Goal: Information Seeking & Learning: Check status

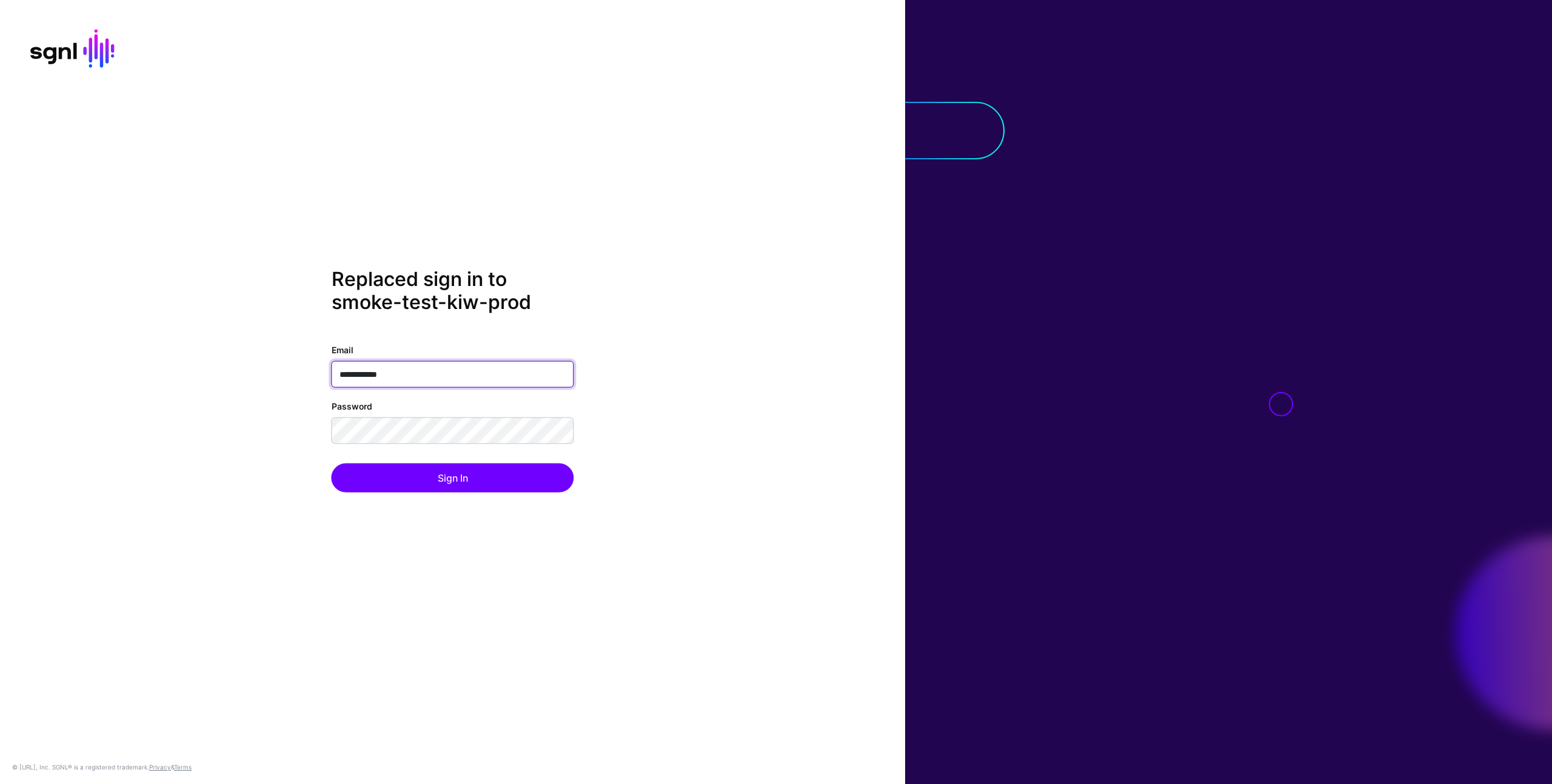
click at [490, 374] on input "**********" at bounding box center [453, 374] width 243 height 27
type input "**********"
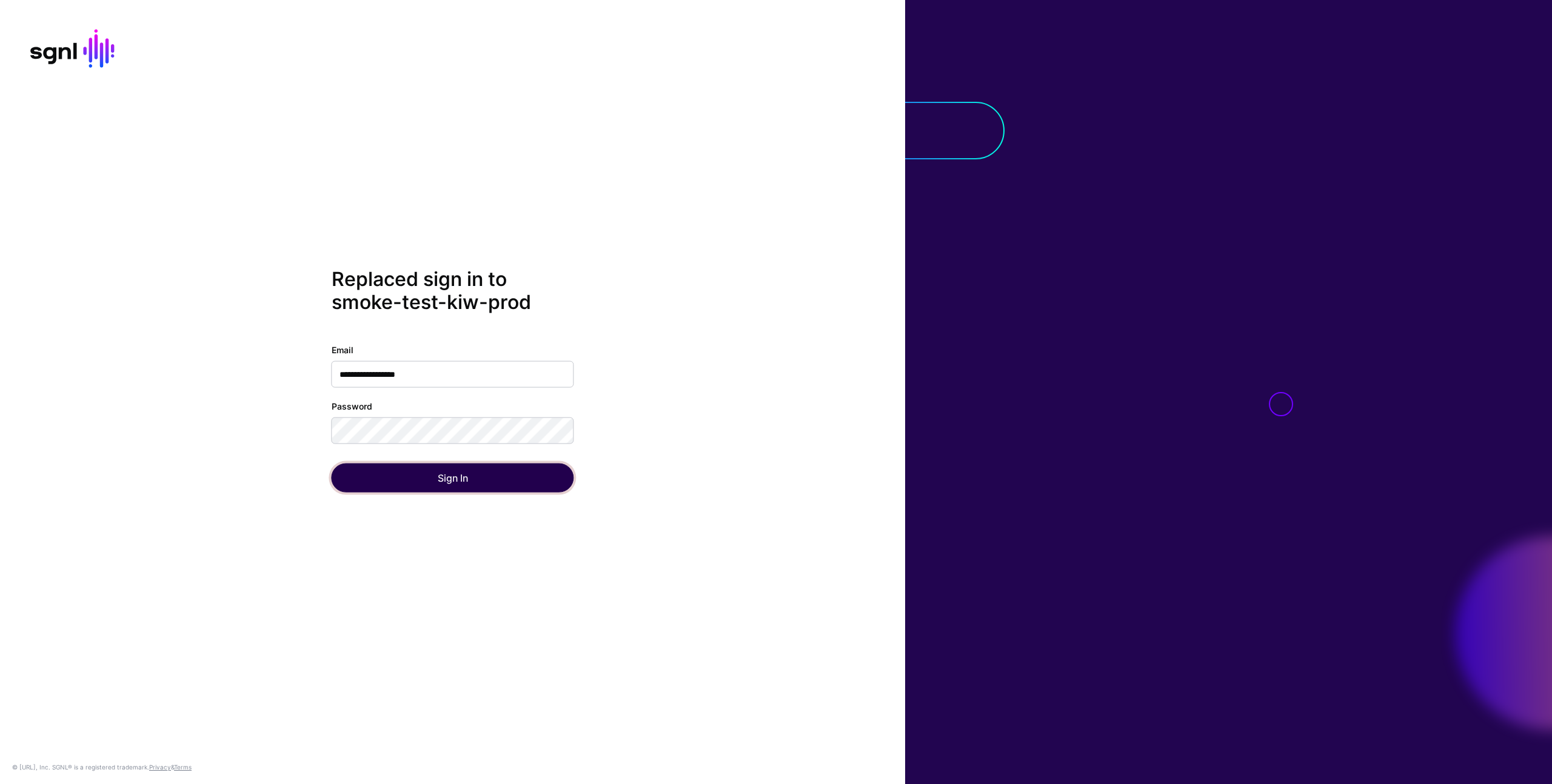
click at [428, 484] on button "Sign In" at bounding box center [453, 477] width 243 height 29
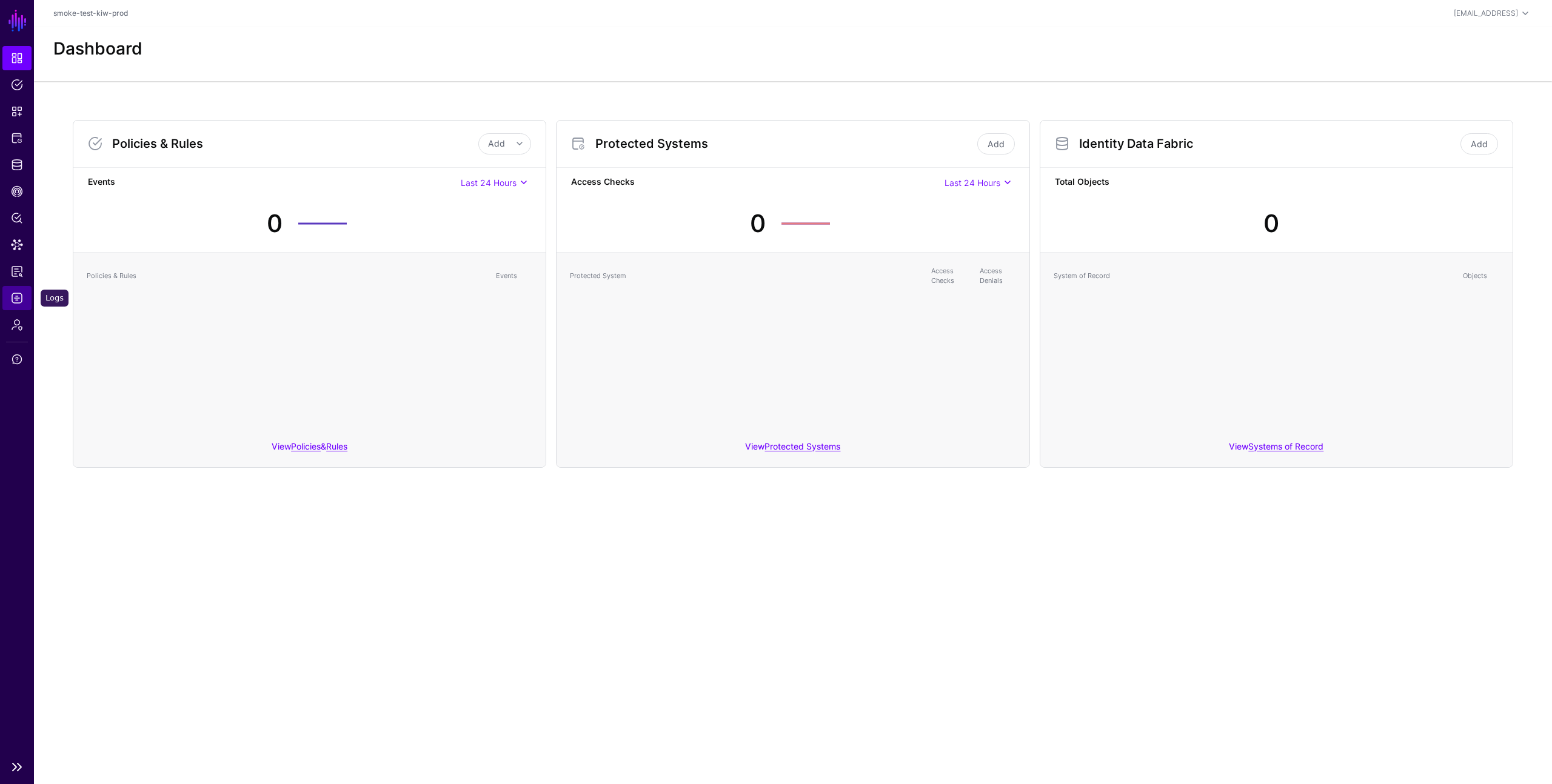
click at [18, 298] on span "Logs" at bounding box center [16, 298] width 12 height 12
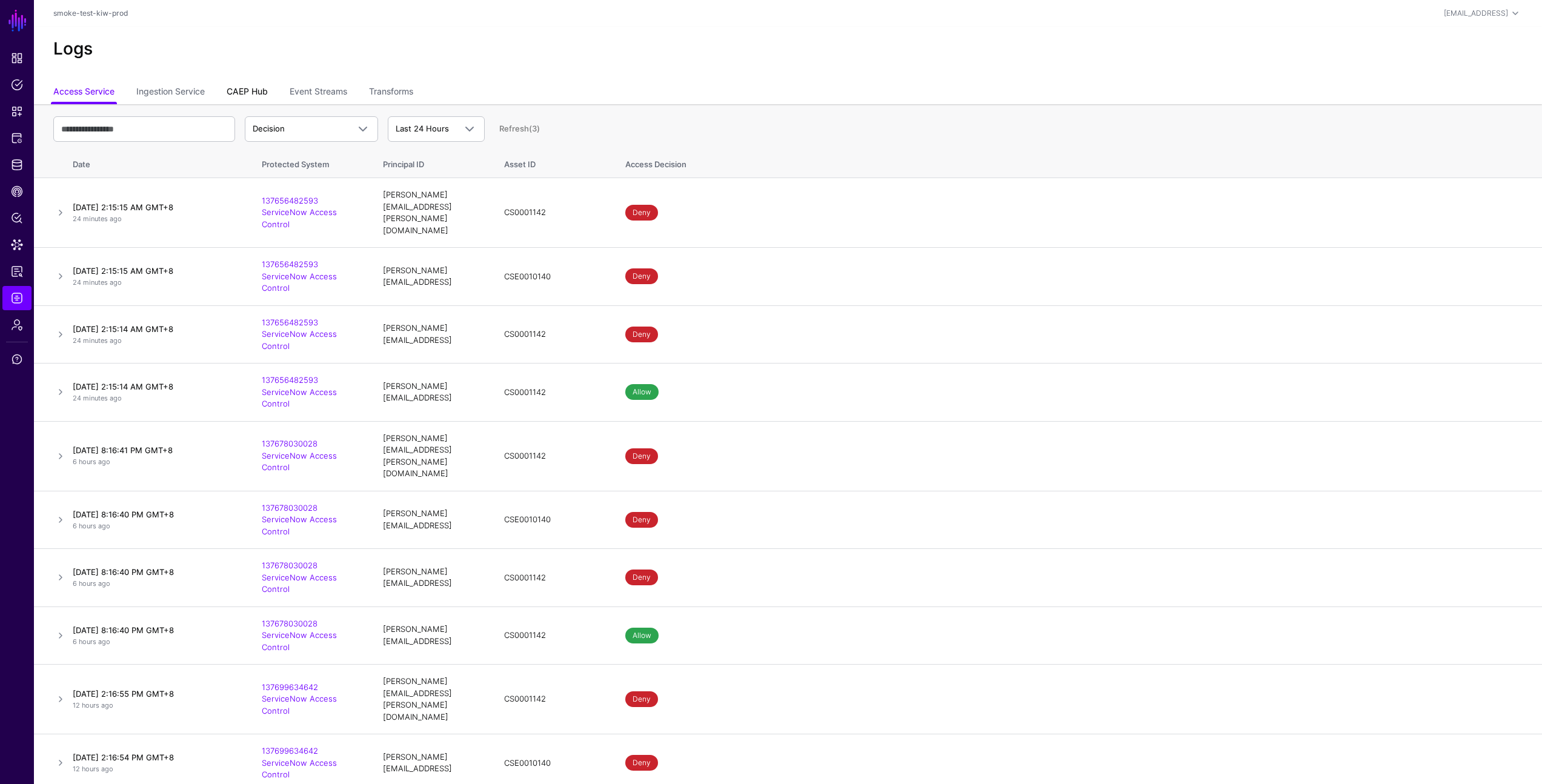
click at [265, 98] on link "CAEP Hub" at bounding box center [247, 92] width 41 height 23
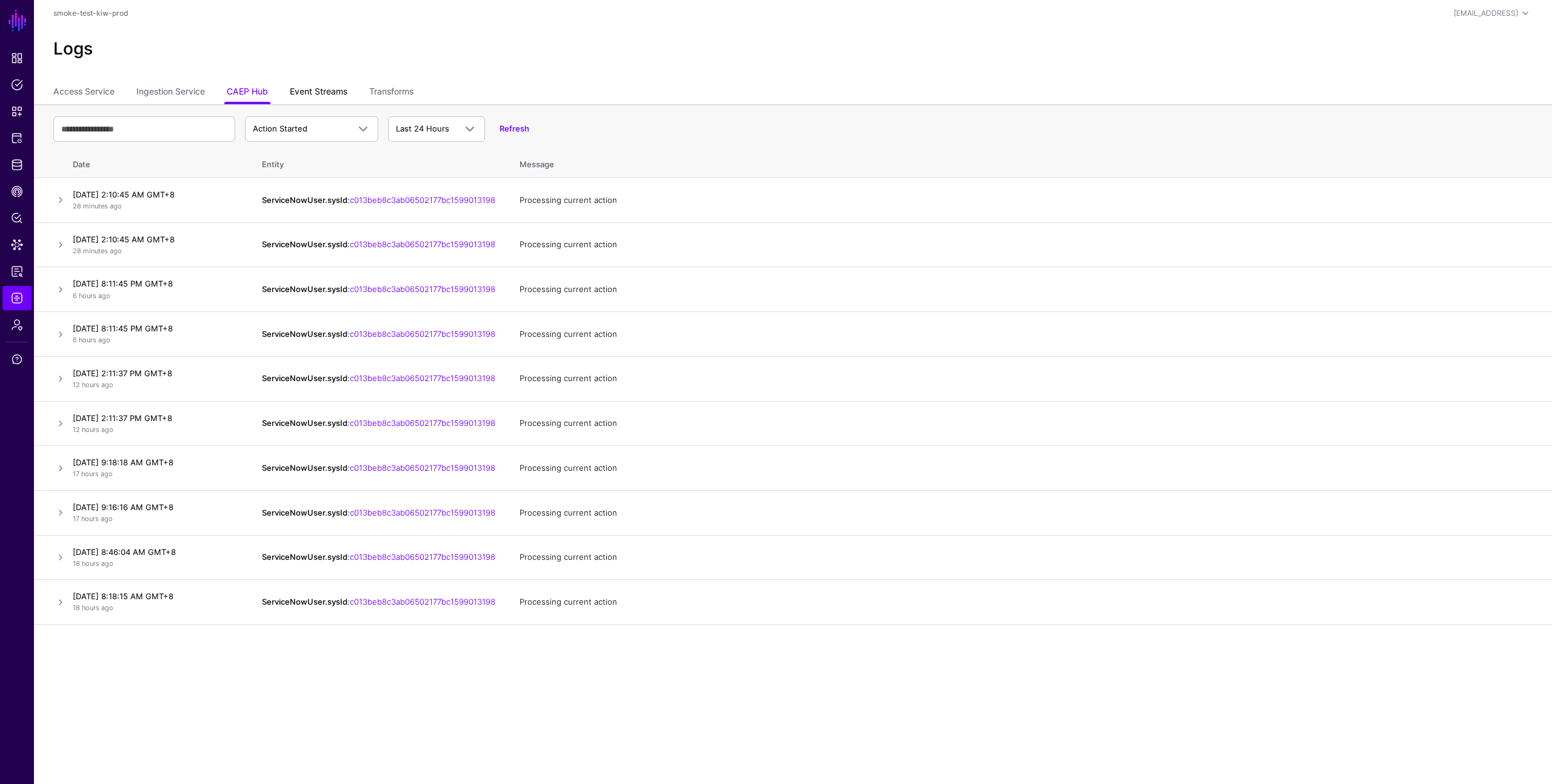
click at [300, 86] on link "Event Streams" at bounding box center [319, 92] width 58 height 23
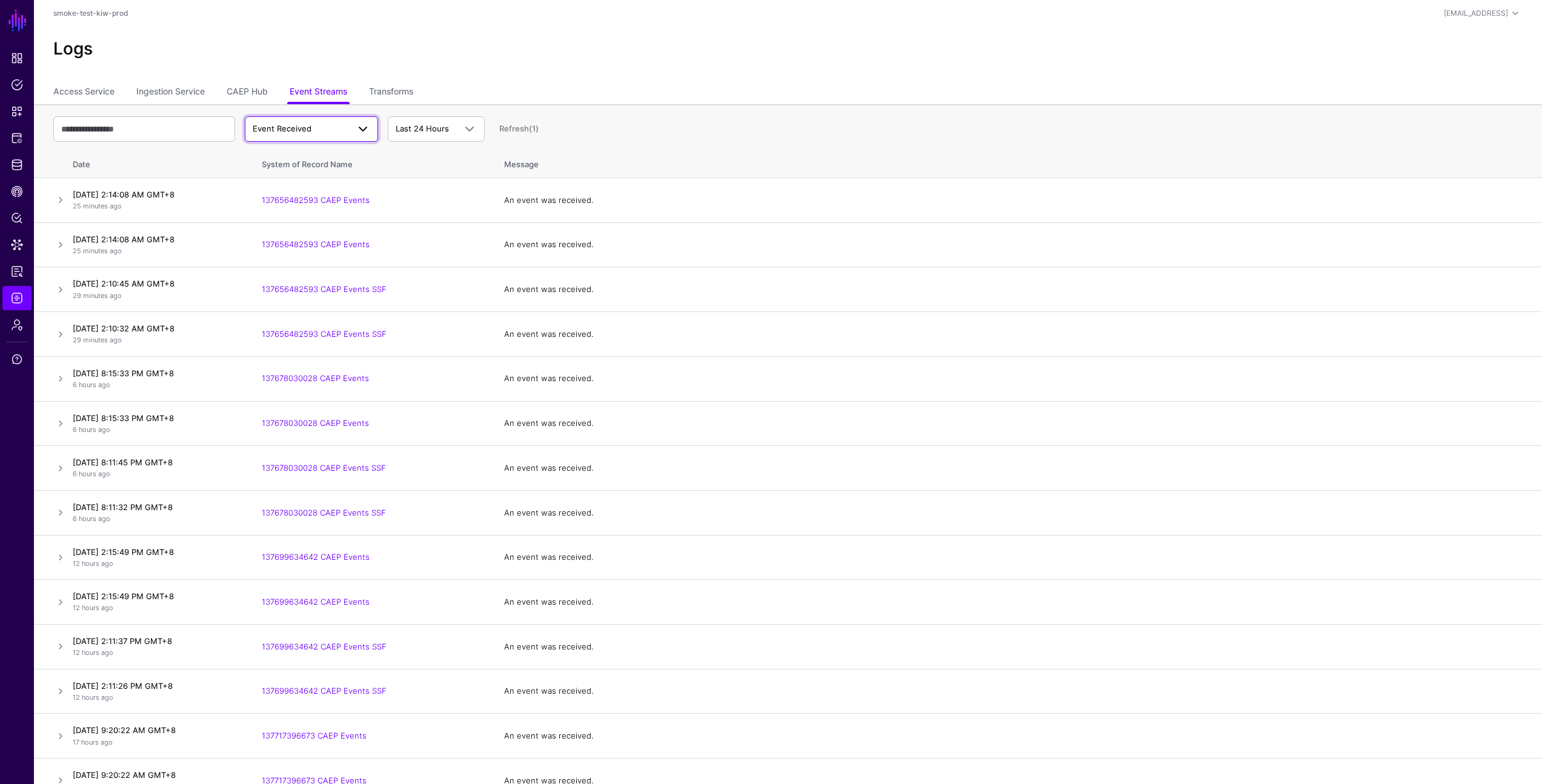
click at [338, 123] on span "Event Received" at bounding box center [300, 128] width 96 height 12
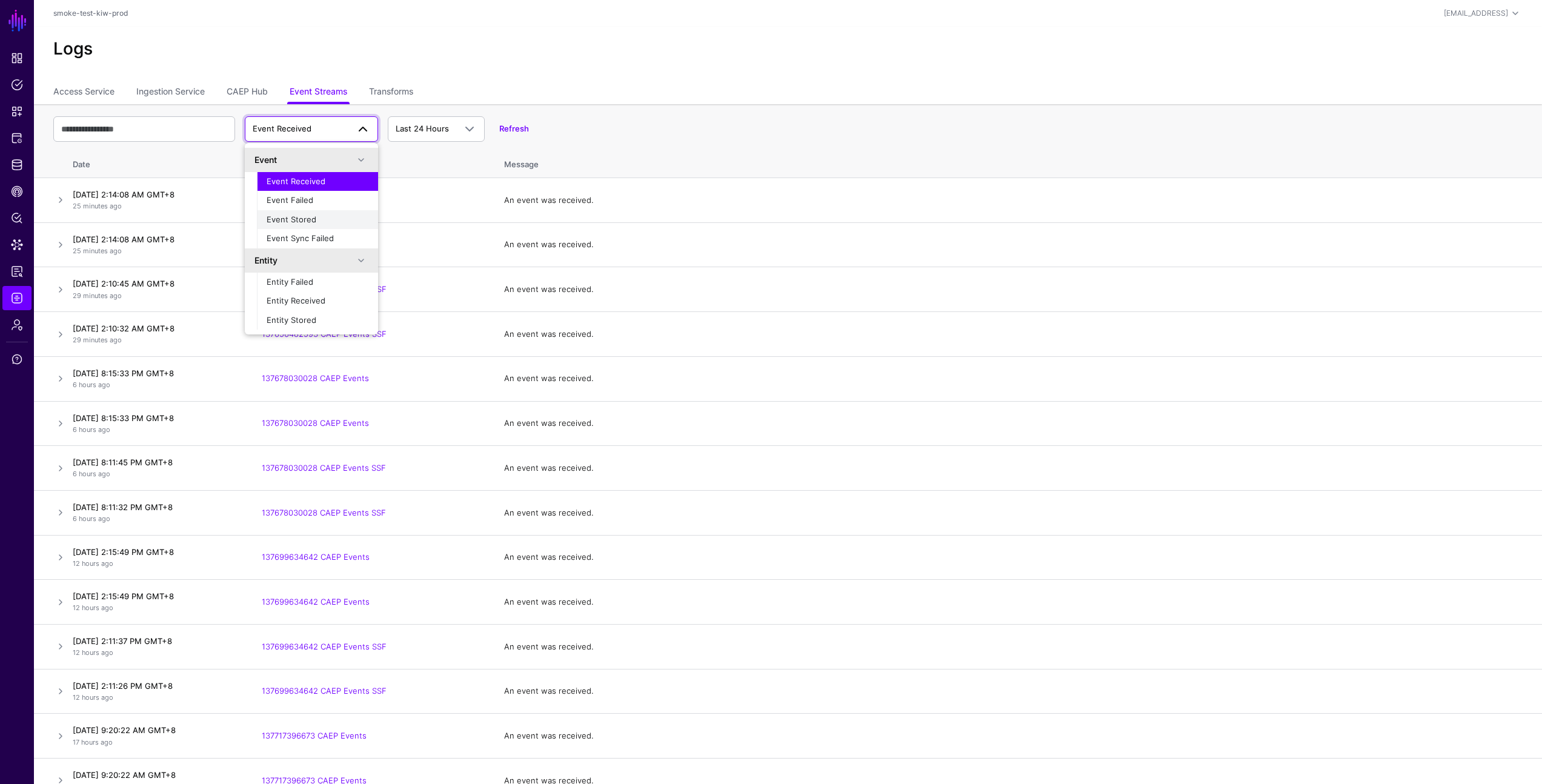
click at [317, 220] on div "Event Stored" at bounding box center [317, 219] width 102 height 12
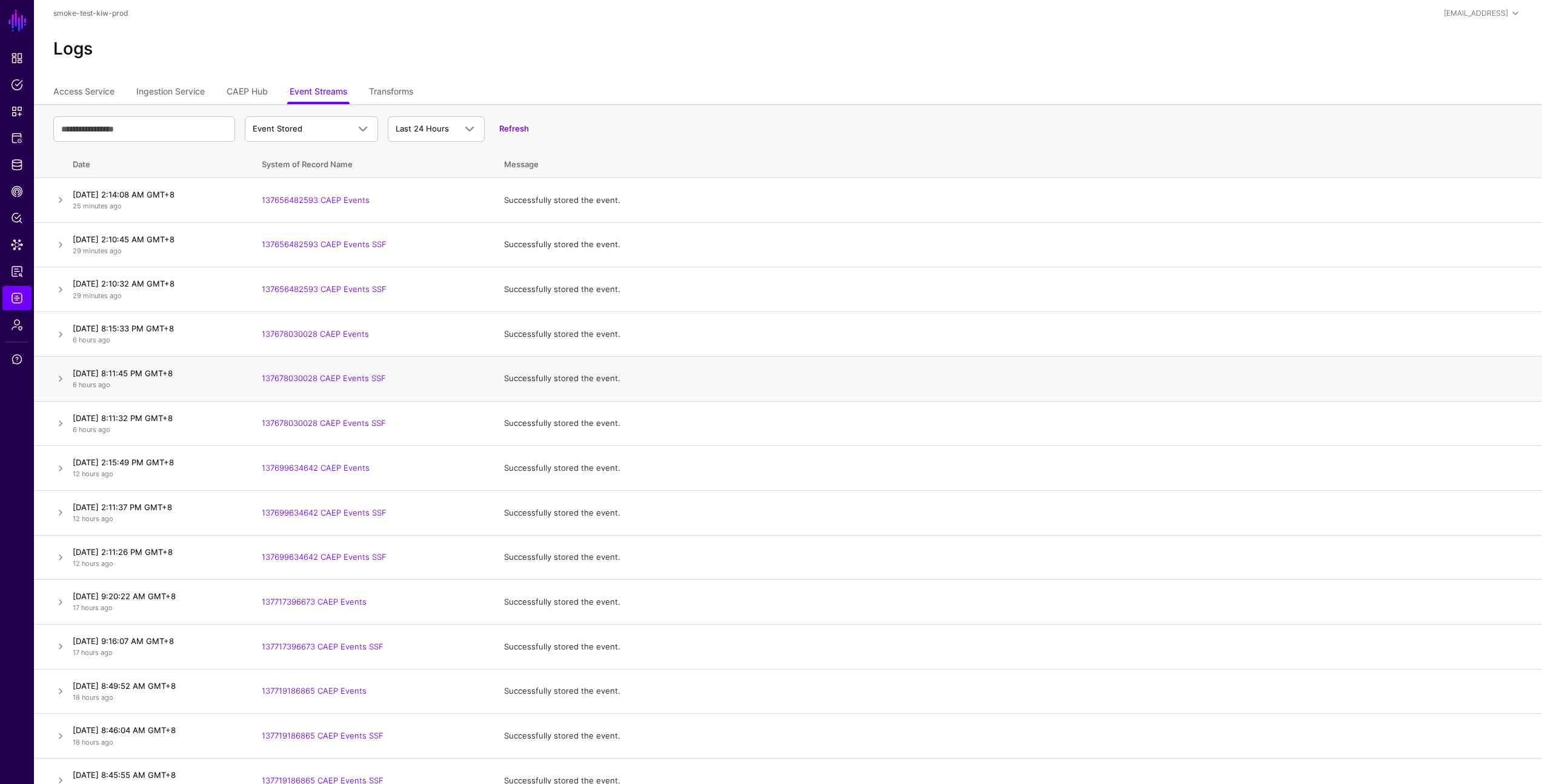
click at [1154, 374] on td "Successfully stored the event." at bounding box center [1017, 379] width 1050 height 45
click at [1021, 417] on td "Successfully stored the event." at bounding box center [1017, 424] width 1050 height 45
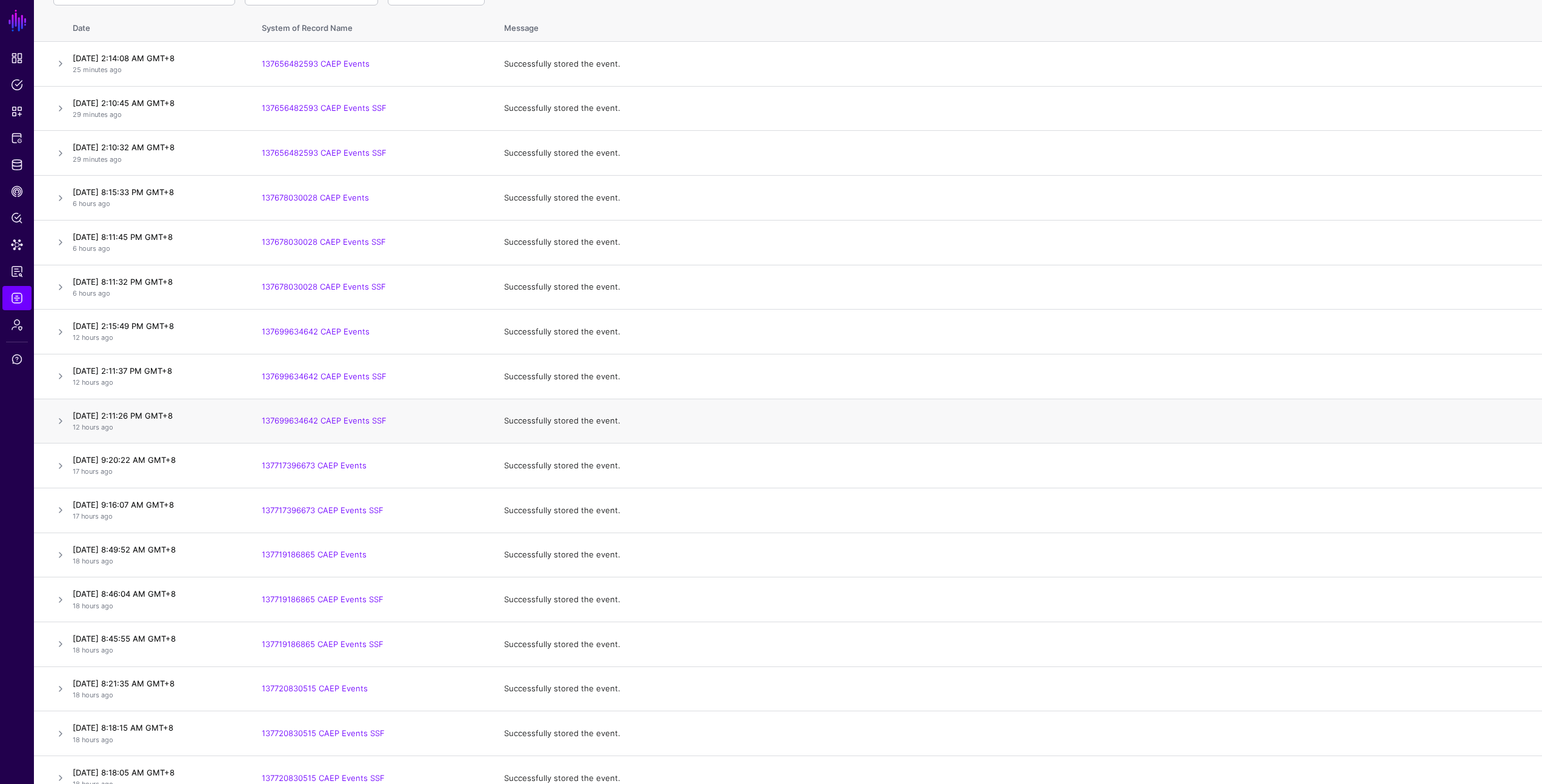
scroll to position [153, 0]
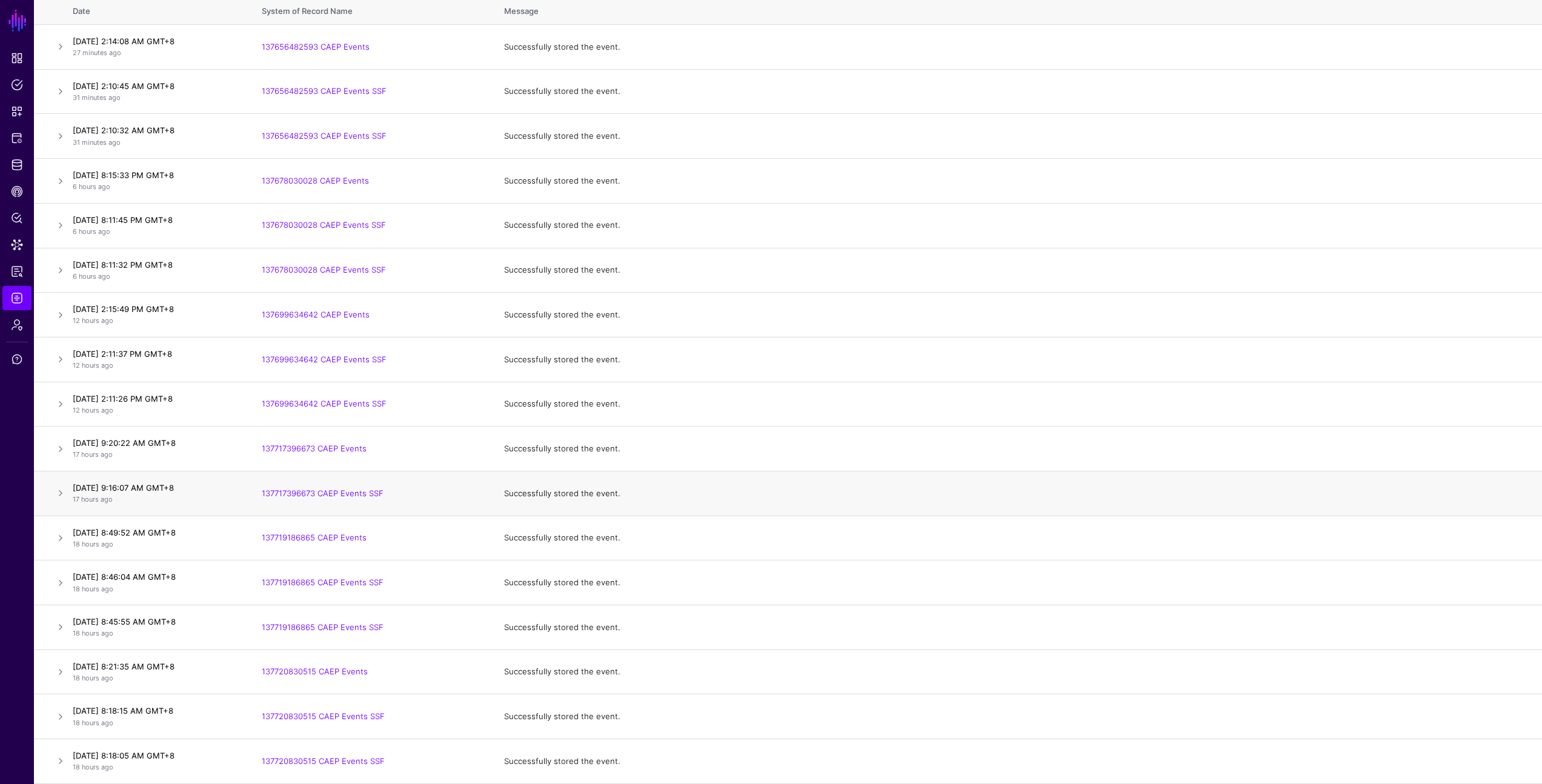
click at [456, 515] on td "137717396673 CAEP Events SSF" at bounding box center [371, 494] width 243 height 45
click at [1046, 467] on td "Successfully stored the event." at bounding box center [1017, 449] width 1050 height 45
click at [1194, 138] on td "Successfully stored the event." at bounding box center [1017, 137] width 1050 height 45
click at [822, 381] on td "Successfully stored the event." at bounding box center [1017, 404] width 1050 height 45
click at [1268, 496] on td "Successfully stored the event." at bounding box center [1017, 494] width 1050 height 45
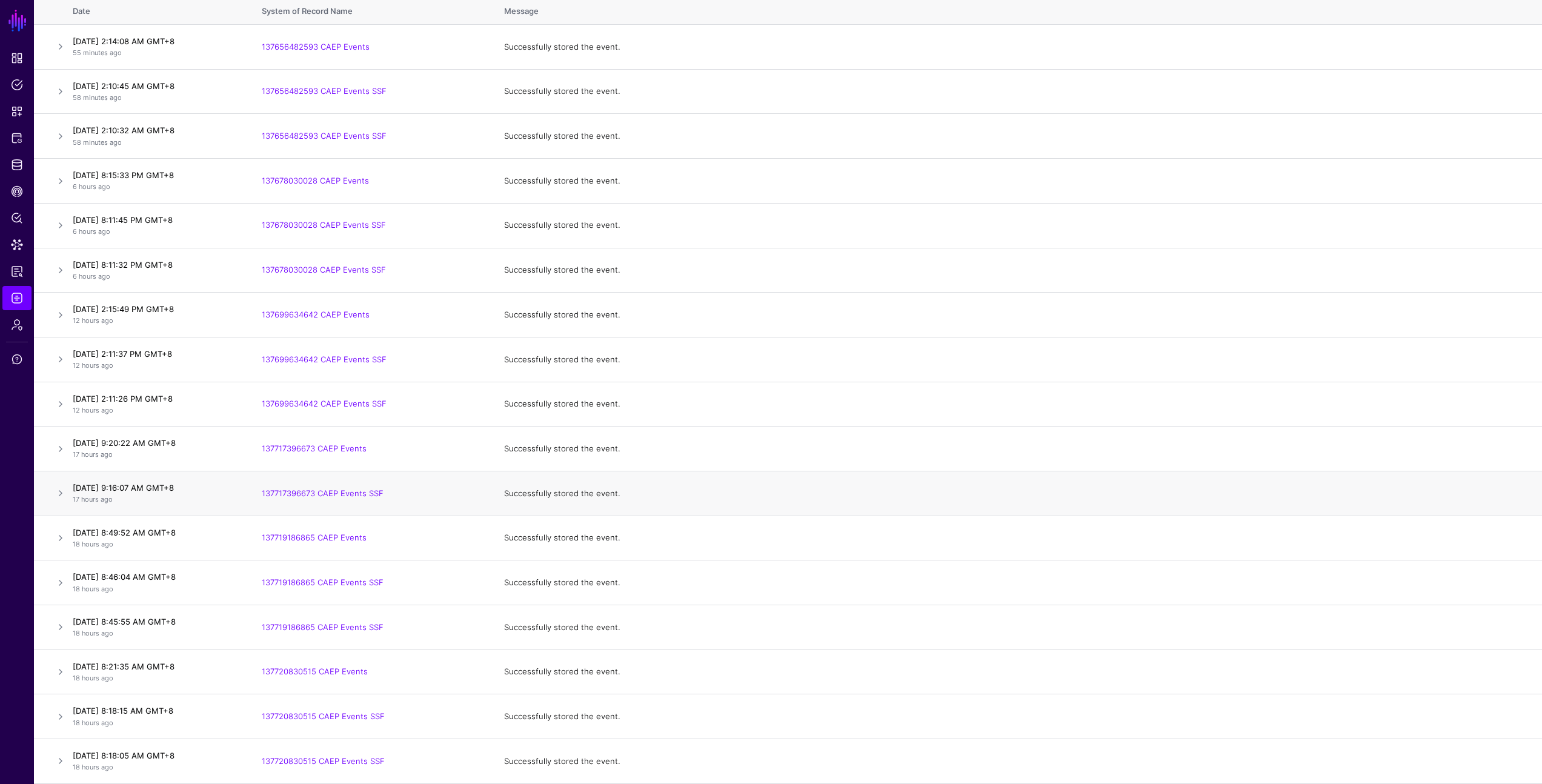
click at [1268, 496] on td "Successfully stored the event." at bounding box center [1017, 494] width 1050 height 45
click at [1265, 491] on td "Successfully stored the event." at bounding box center [1017, 494] width 1050 height 45
click at [1262, 488] on td "Successfully stored the event." at bounding box center [1017, 494] width 1050 height 45
click at [1295, 477] on td "Successfully stored the event." at bounding box center [1017, 494] width 1050 height 45
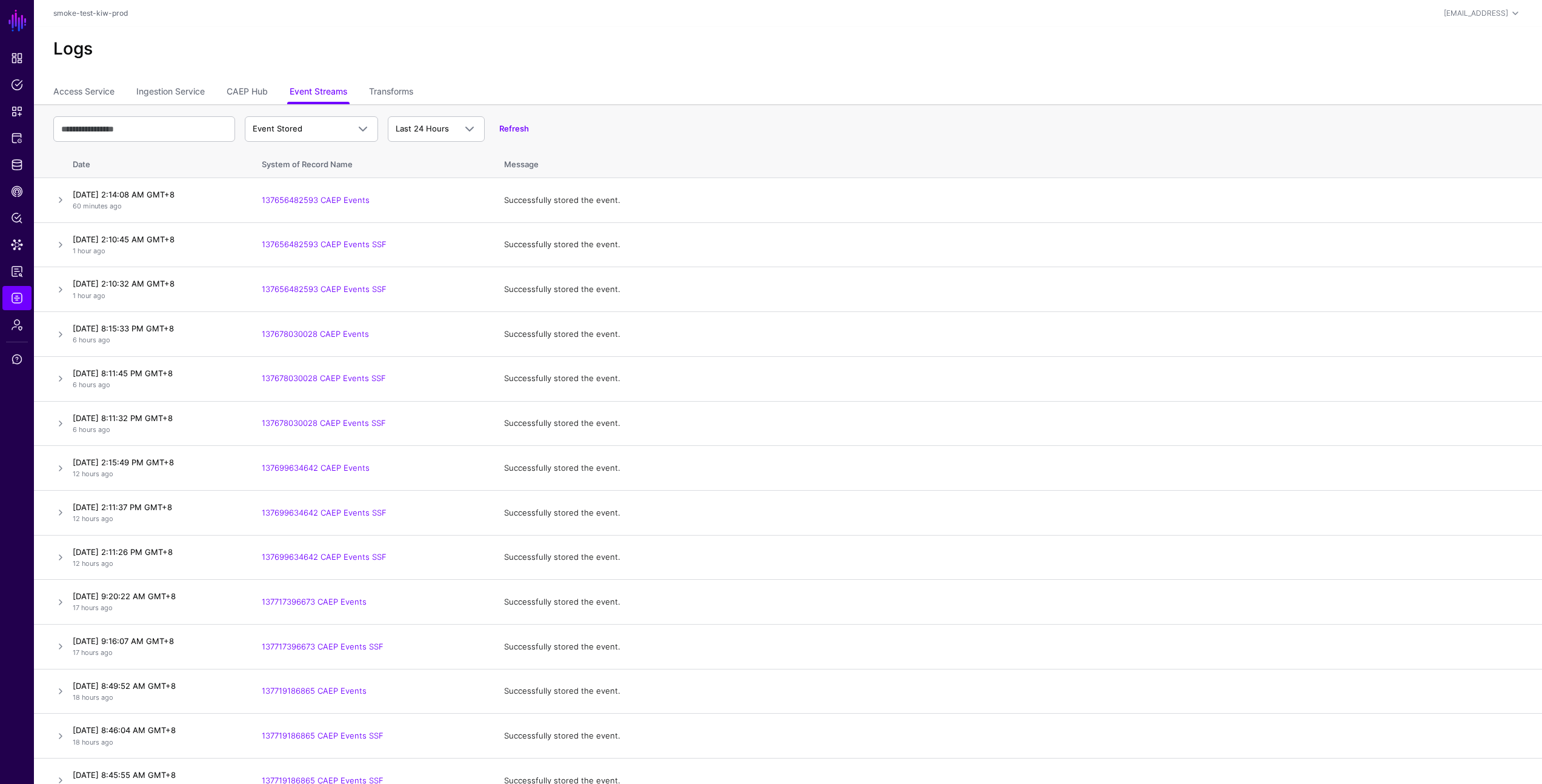
click at [583, 49] on h2 "Logs" at bounding box center [788, 49] width 1469 height 20
